Goal: Information Seeking & Learning: Learn about a topic

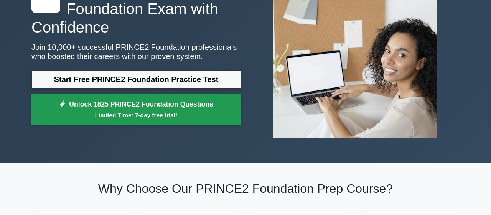
scroll to position [80, 0]
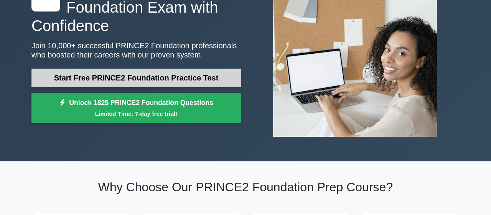
click at [177, 78] on link "Start Free PRINCE2 Foundation Practice Test" at bounding box center [136, 78] width 210 height 18
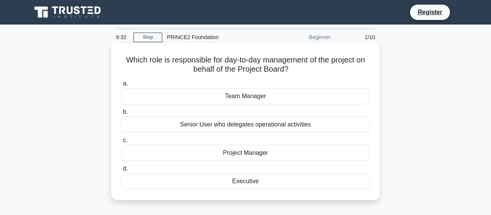
click at [278, 148] on div "Project Manager" at bounding box center [245, 153] width 249 height 16
click at [121, 143] on input "c. Project Manager" at bounding box center [121, 140] width 0 height 5
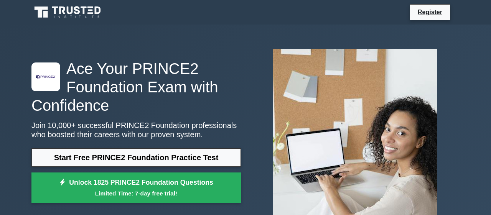
scroll to position [80, 0]
